Goal: Complete application form: Complete application form

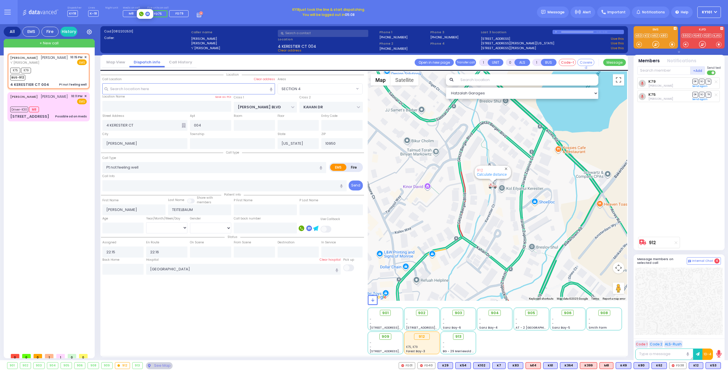
select select "SECTION 4"
select select
click at [233, 15] on div "Dispatcher KY18 shift has started. Are you ? Lines K-18" at bounding box center [364, 12] width 728 height 24
type input "6"
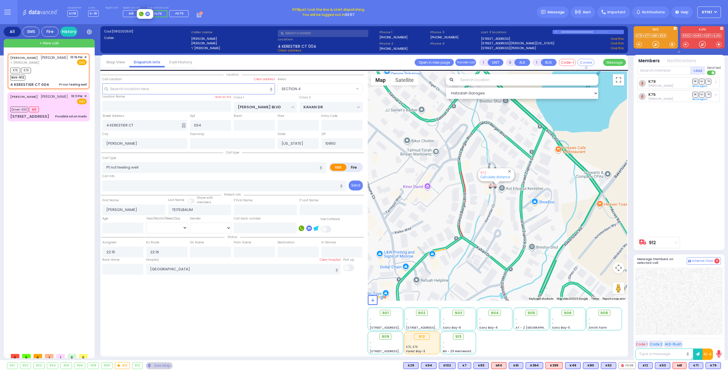
type input "6"
select select
radio input "true"
type input "Unknown"
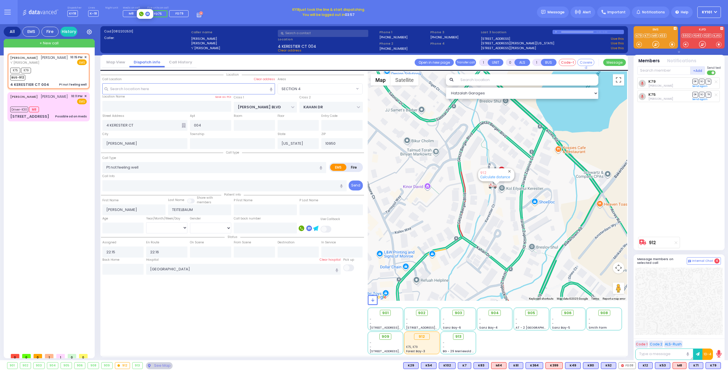
select select "Year"
select select "SECTION 4"
select select "Hatzalah Garages"
select select
radio input "true"
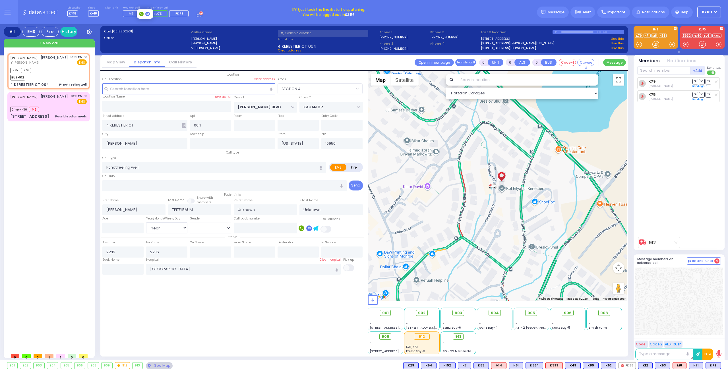
select select "Year"
type input "23:11"
select select
radio input "true"
select select "Year"
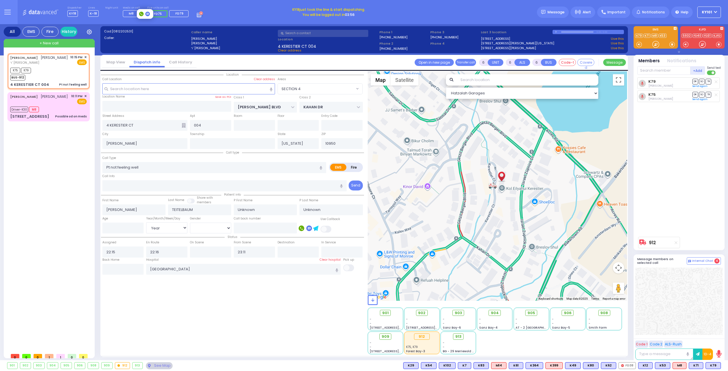
select select "SECTION 4"
select select "Hatzalah Garages"
select select
radio input "true"
select select "Year"
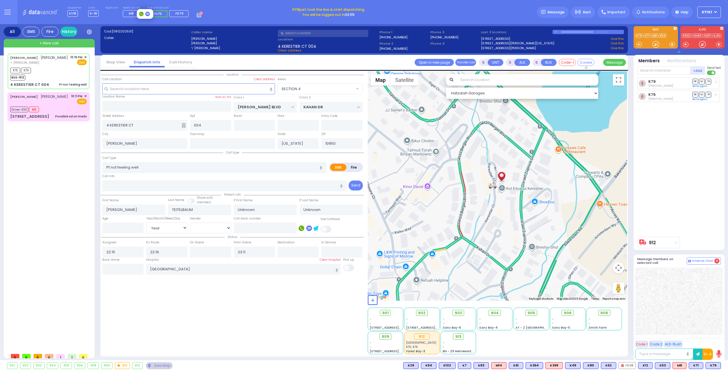
select select "SECTION 4"
select select "Hatzalah Garages"
select select
radio input "true"
select select "Year"
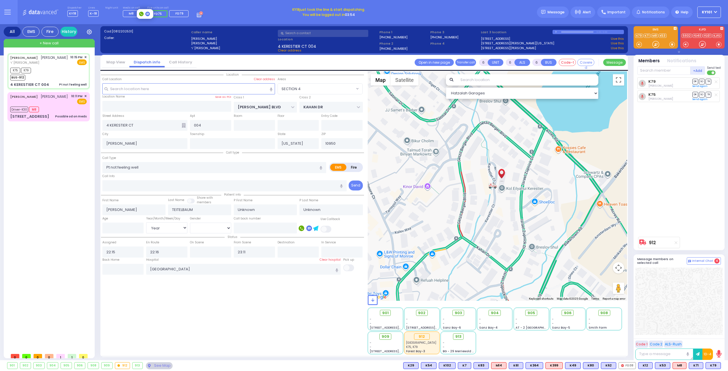
type input "22:21"
select select "SECTION 4"
select select "Hatzalah Garages"
select select
radio input "true"
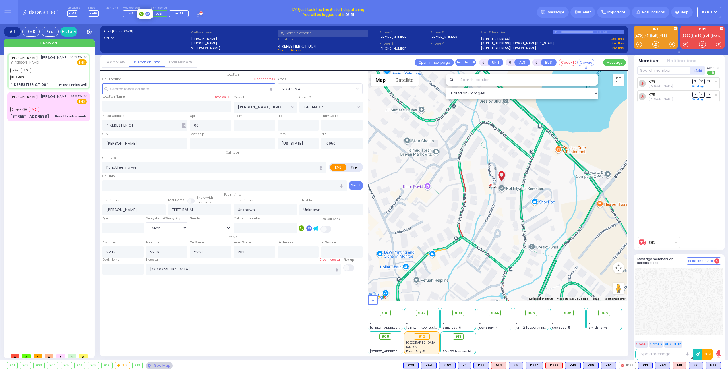
select select "Year"
radio input "true"
select select "Year"
select select "SECTION 4"
select select "Hatzalah Garages"
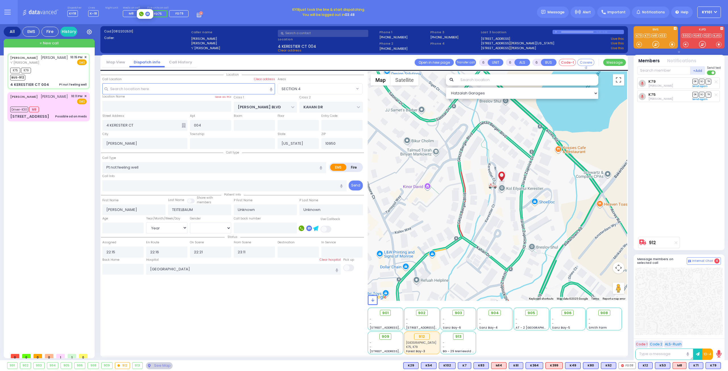
select select
radio input "true"
select select "Year"
select select "SECTION 4"
select select "Hatzalah Garages"
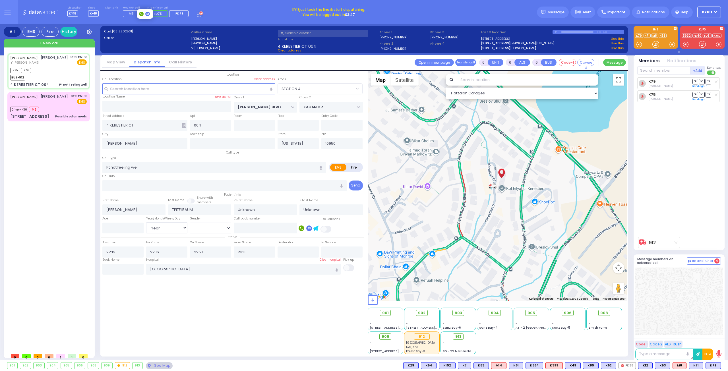
select select
radio input "true"
select select "Year"
select select
radio input "true"
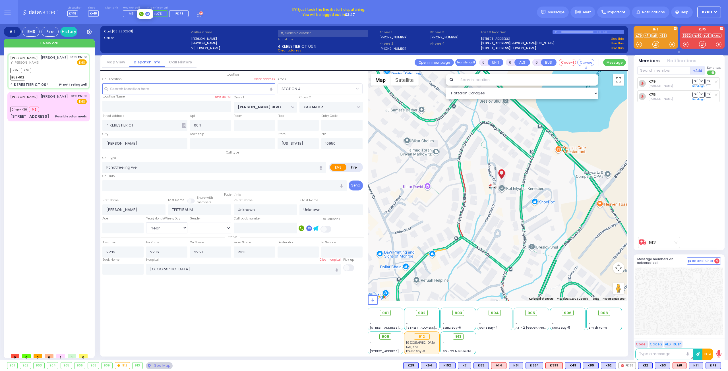
select select "Year"
select select "SECTION 4"
select select "Hatzalah Garages"
select select
radio input "true"
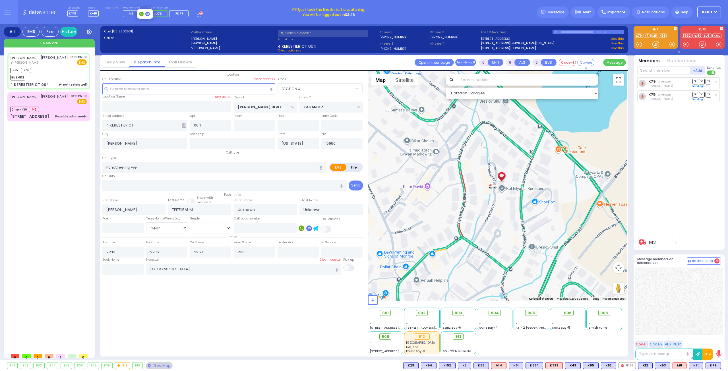
select select "Year"
select select "SECTION 4"
select select "Hatzalah Garages"
select select
radio input "true"
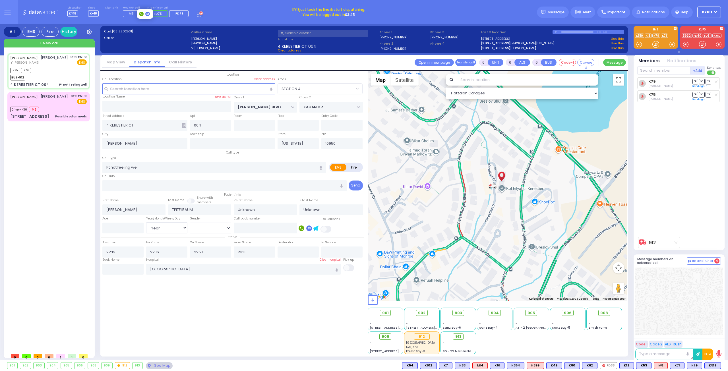
select select "Year"
select select "SECTION 4"
select select "Hatzalah Garages"
select select
radio input "true"
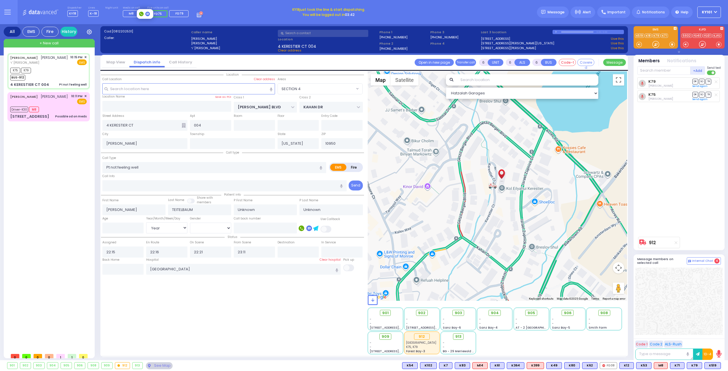
select select "Year"
select select "SECTION 4"
select select "Hatzalah Garages"
select select
radio input "true"
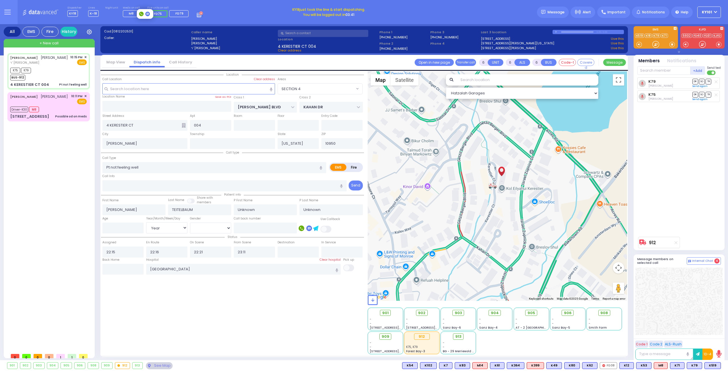
select select "Year"
select select "SECTION 4"
select select "Hatzalah Garages"
select select
radio input "true"
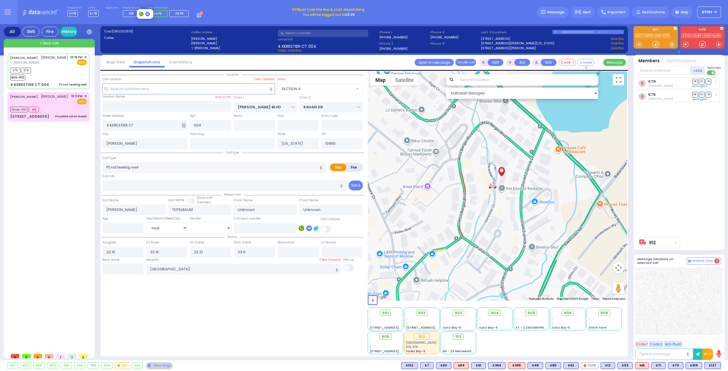
select select "Year"
select select "SECTION 4"
select select "Hatzalah Garages"
select select
radio input "true"
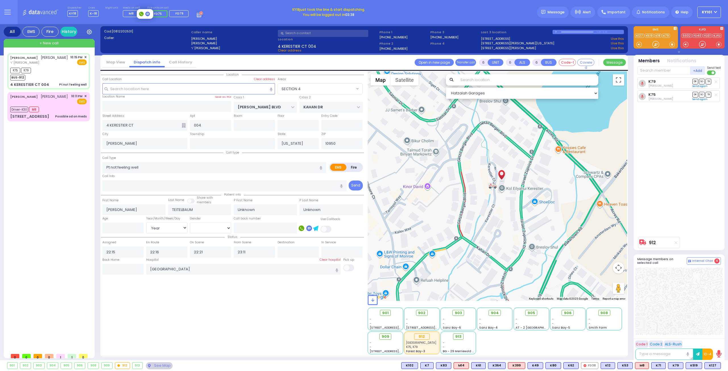
type input "[PERSON_NAME]"
select select "Year"
radio input "true"
select select "Year"
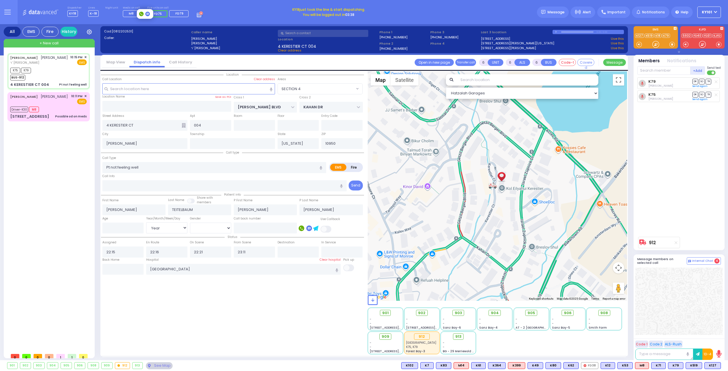
select select "SECTION 4"
select select "Hatzalah Garages"
select select
radio input "true"
select select "Year"
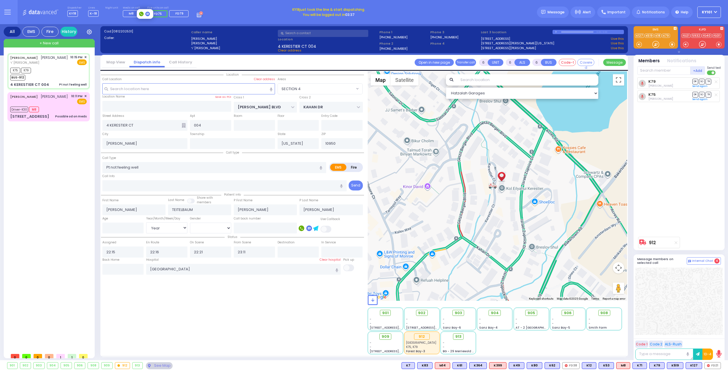
select select "SECTION 4"
select select "Hatzalah Garages"
select select
radio input "true"
type input "TEITELBAUM"
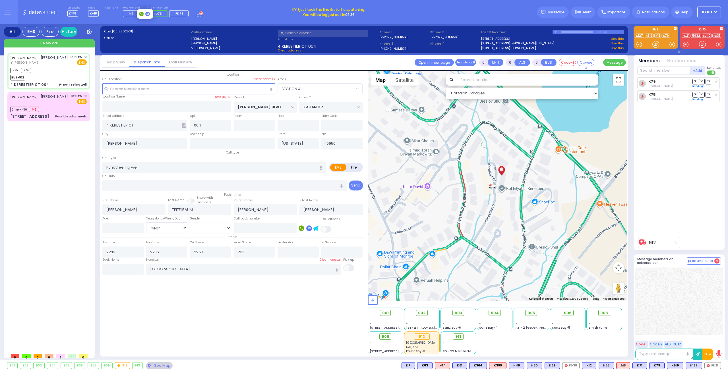
type input "50"
select select "Year"
select select "[DEMOGRAPHIC_DATA]"
select select "SECTION 4"
select select "Hatzalah Garages"
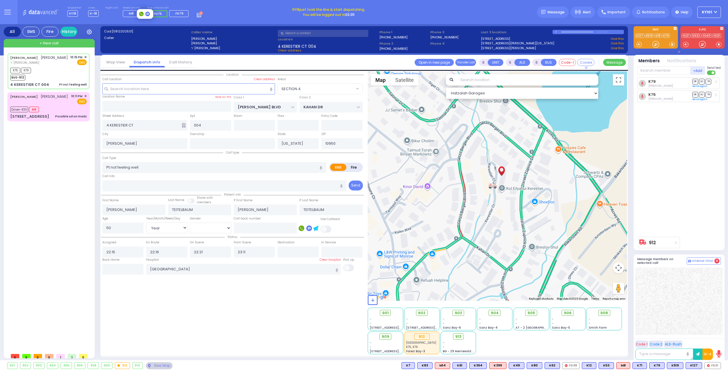
select select
radio input "true"
select select "Year"
select select "[DEMOGRAPHIC_DATA]"
radio input "true"
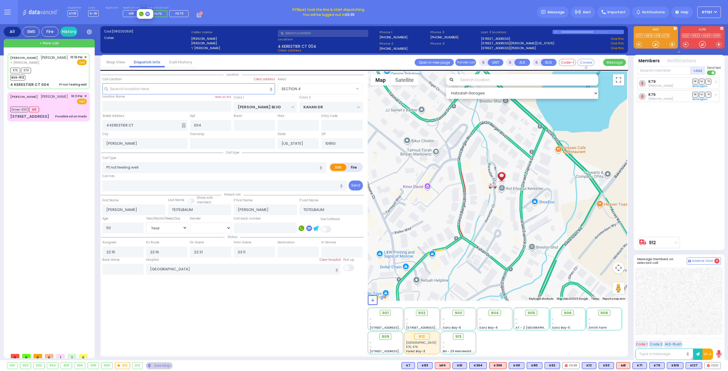
select select "Year"
select select "[DEMOGRAPHIC_DATA]"
select select "SECTION 4"
select select "Hatzalah Garages"
select select
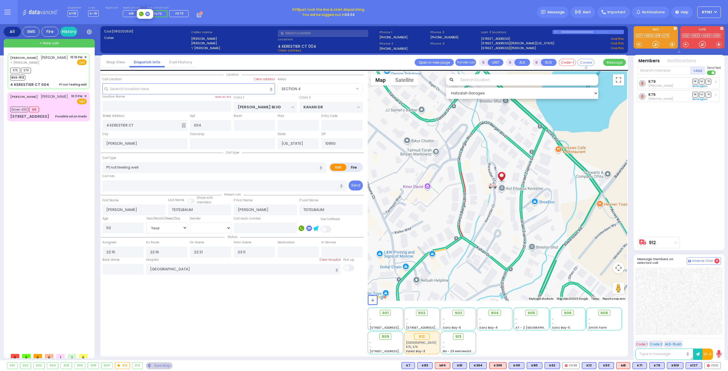
radio input "true"
select select "Year"
select select "[DEMOGRAPHIC_DATA]"
radio input "true"
select select "Year"
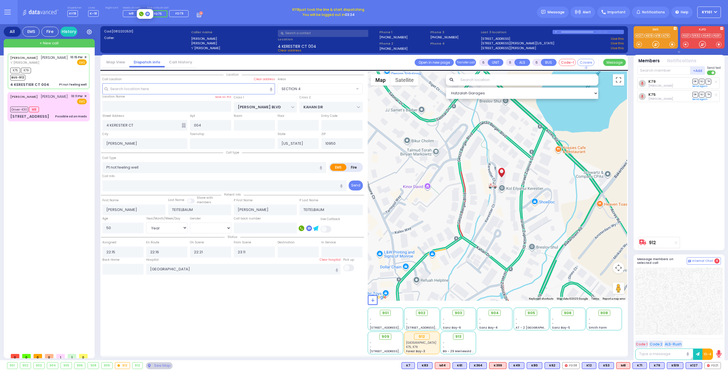
select select "[DEMOGRAPHIC_DATA]"
